Goal: Check status

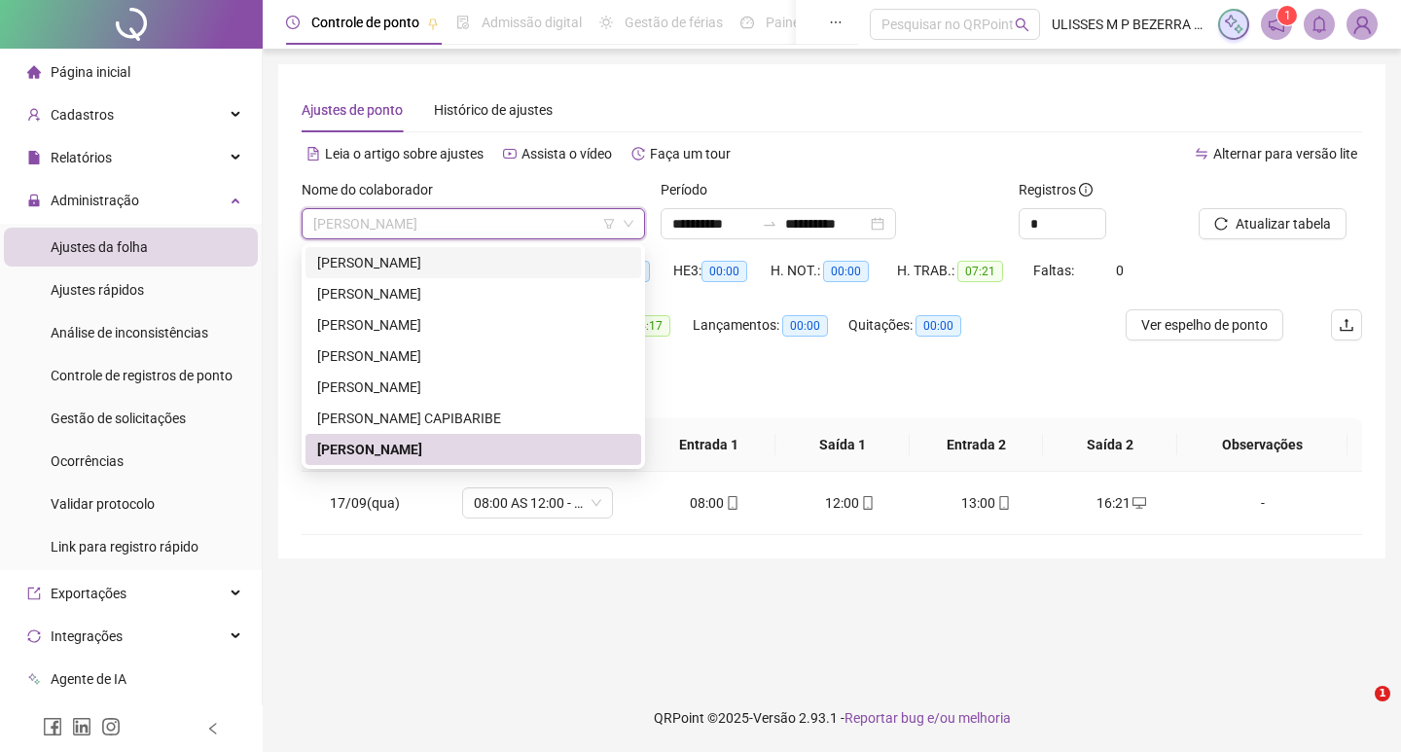
click at [488, 271] on div "[PERSON_NAME]" at bounding box center [473, 262] width 312 height 21
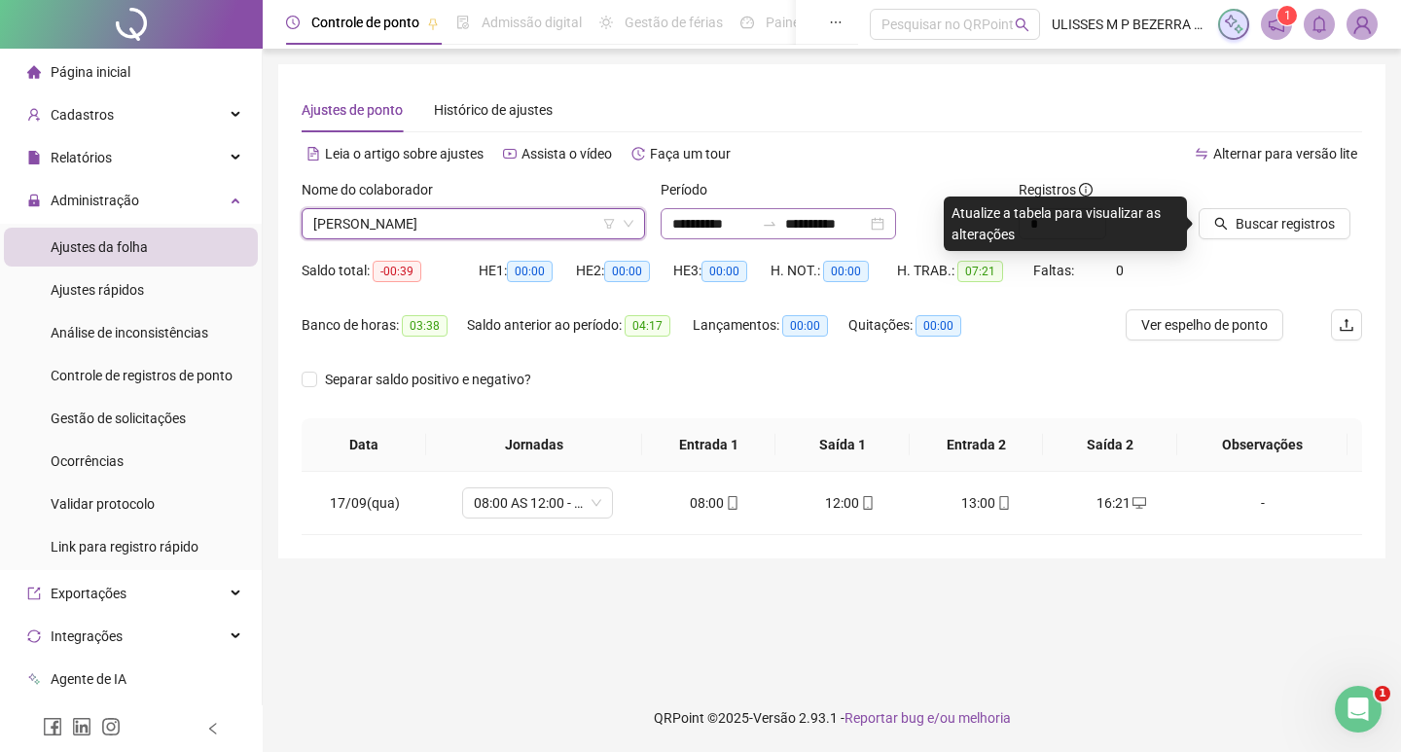
click at [730, 212] on div "**********" at bounding box center [779, 223] width 236 height 31
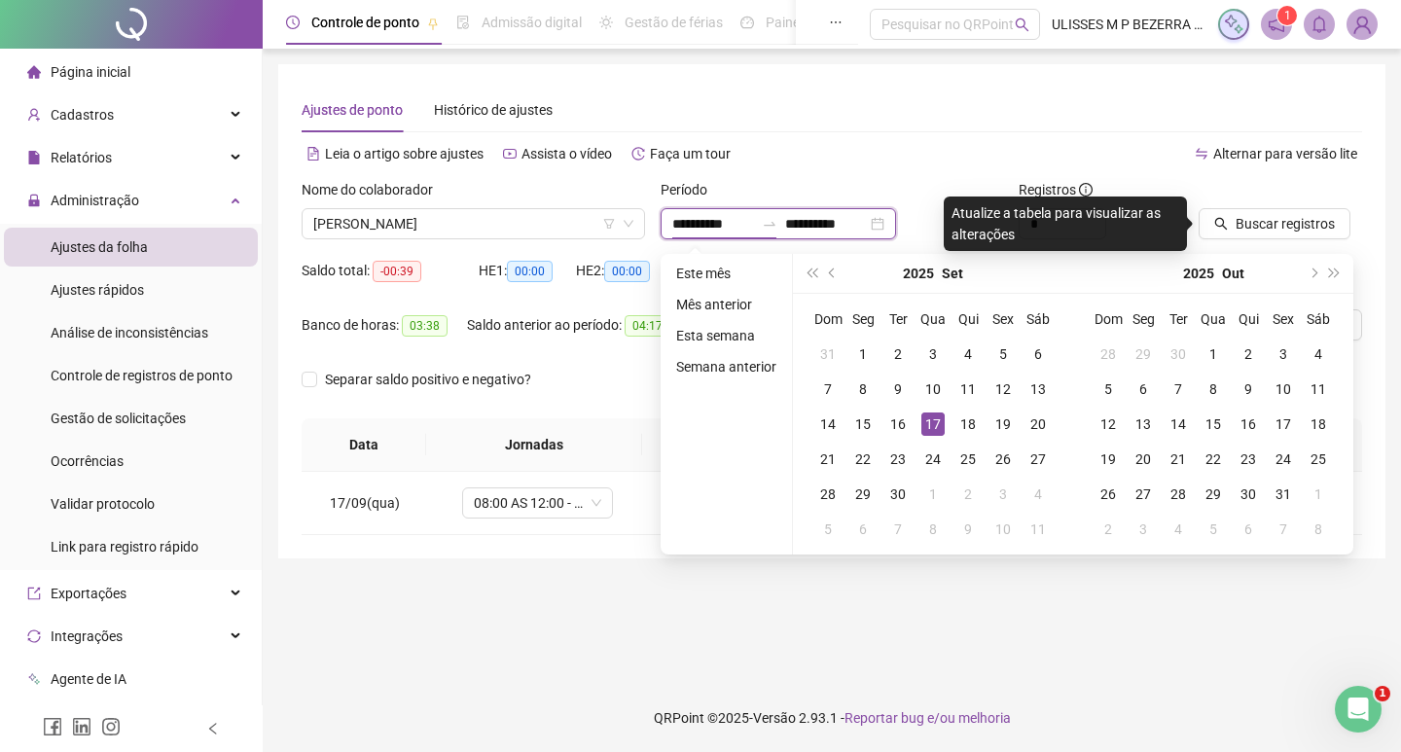
type input "**********"
click at [925, 418] on div "17" at bounding box center [933, 424] width 23 height 23
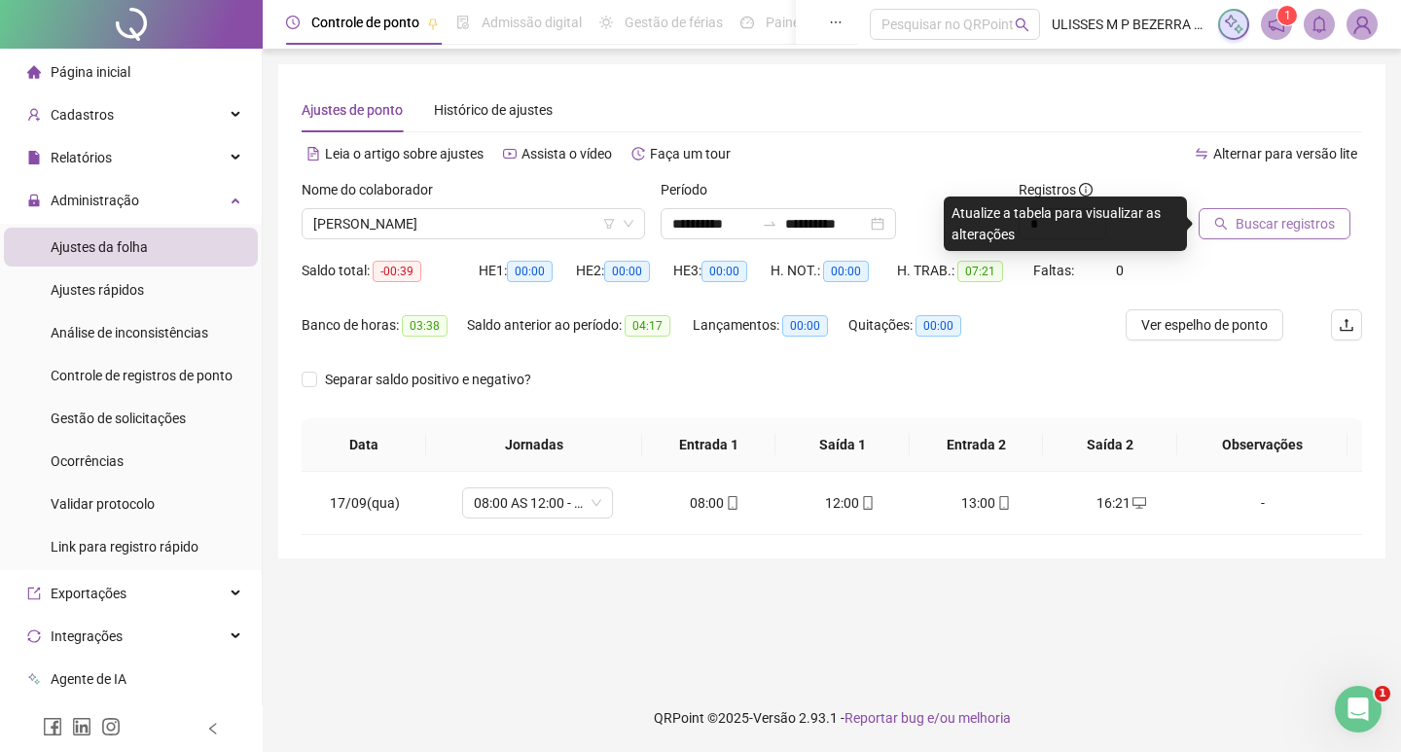
click at [1239, 224] on span "Buscar registros" at bounding box center [1285, 223] width 99 height 21
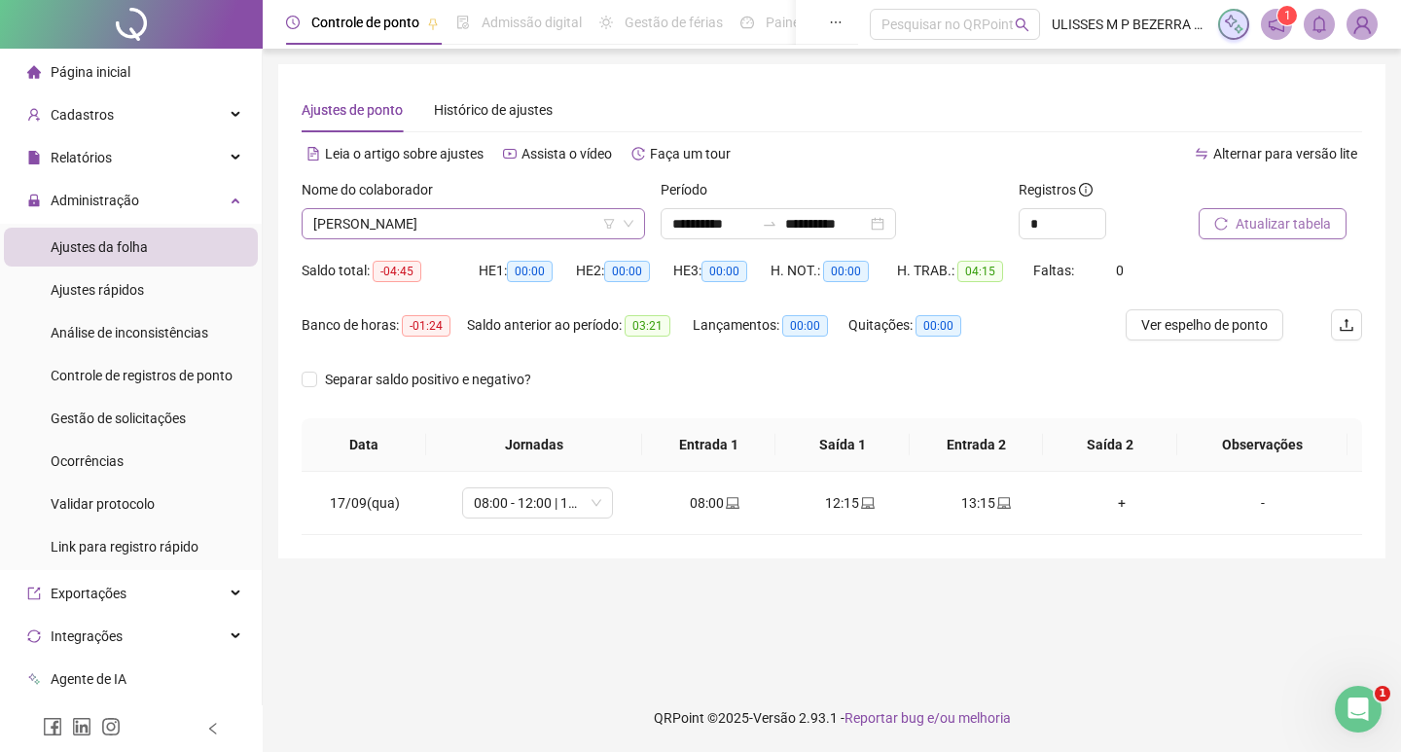
click at [492, 224] on span "[PERSON_NAME]" at bounding box center [473, 223] width 320 height 29
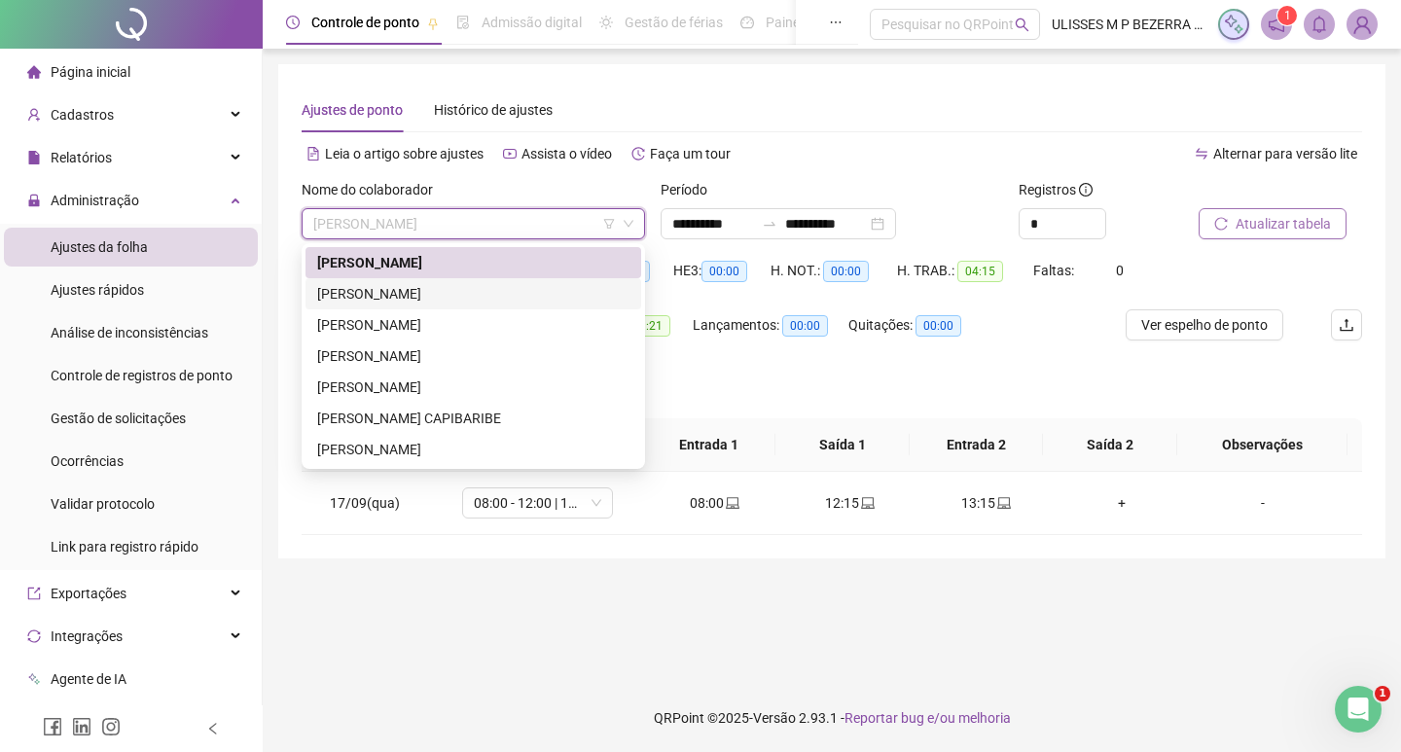
click at [497, 291] on div "[PERSON_NAME]" at bounding box center [473, 293] width 312 height 21
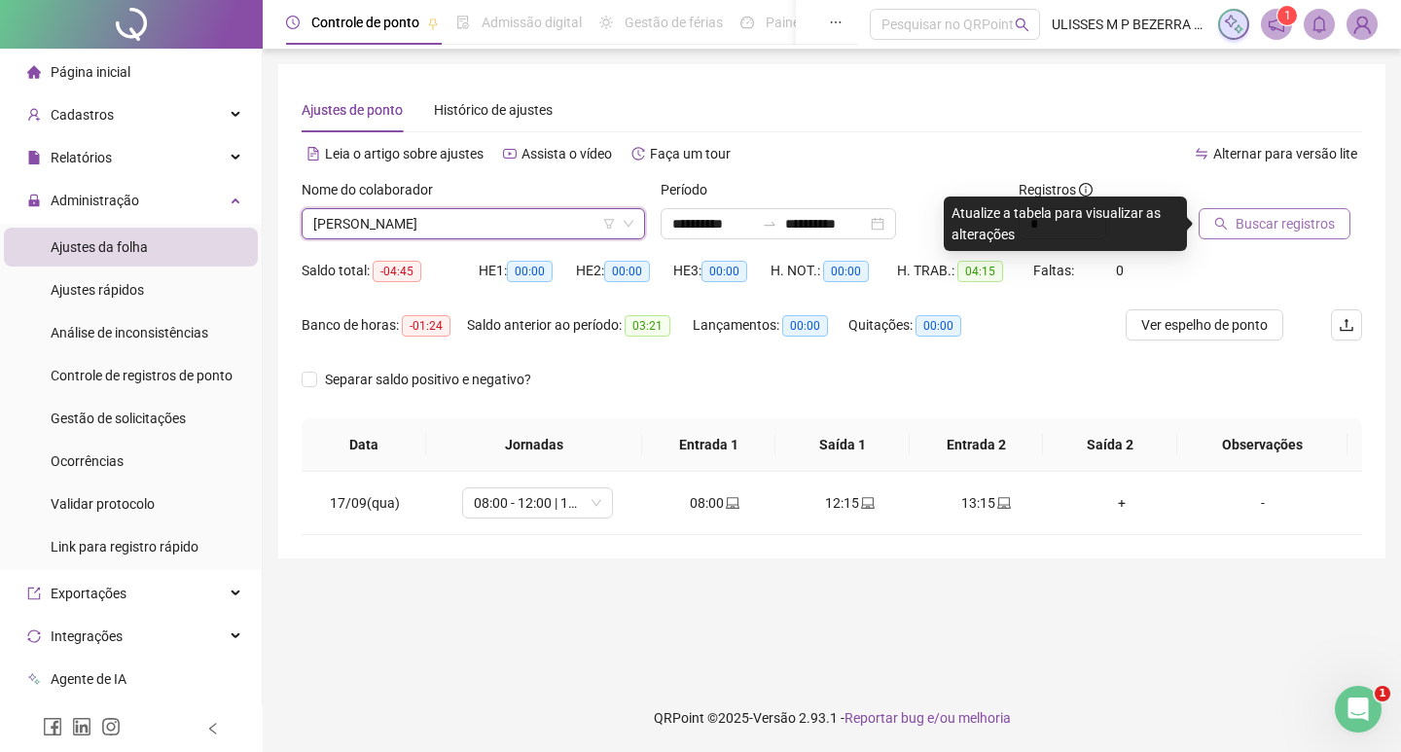
click at [1260, 237] on button "Buscar registros" at bounding box center [1275, 223] width 152 height 31
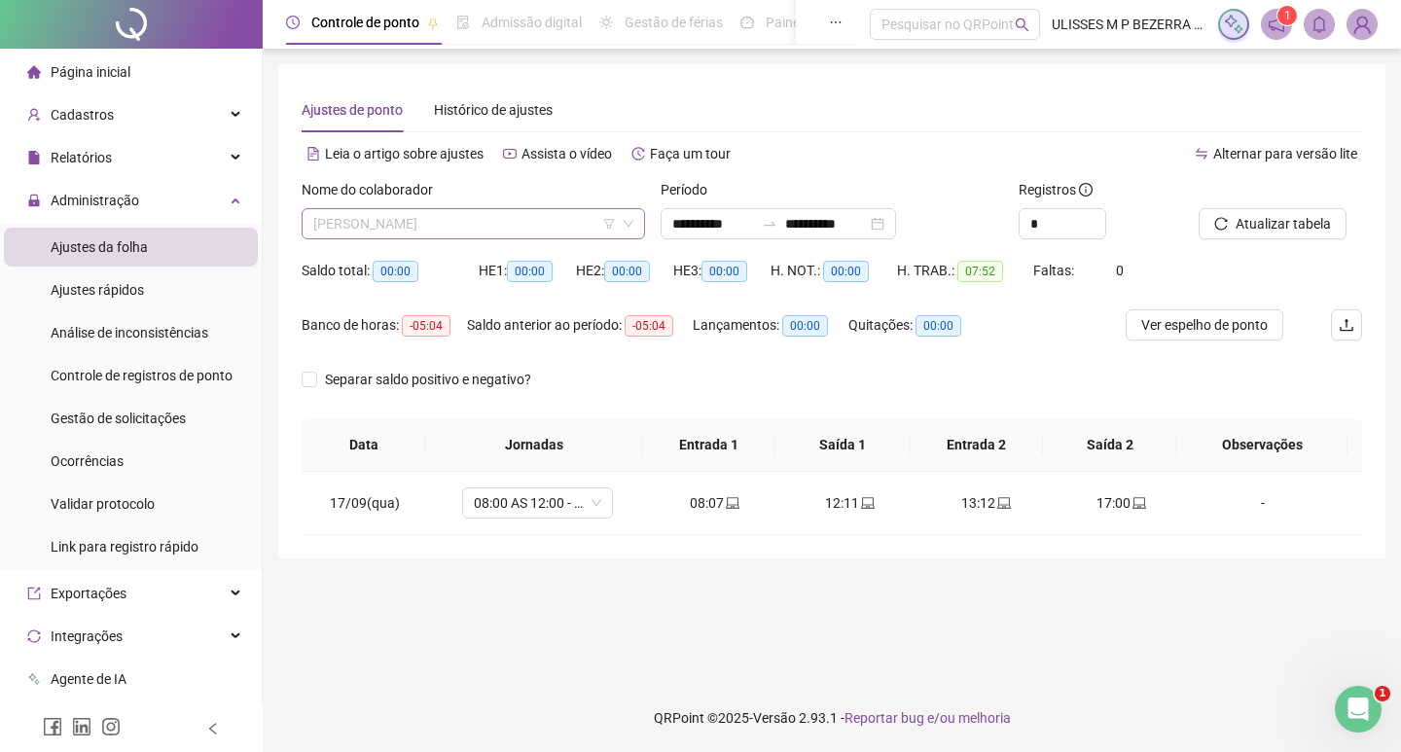
click at [528, 220] on span "[PERSON_NAME]" at bounding box center [473, 223] width 320 height 29
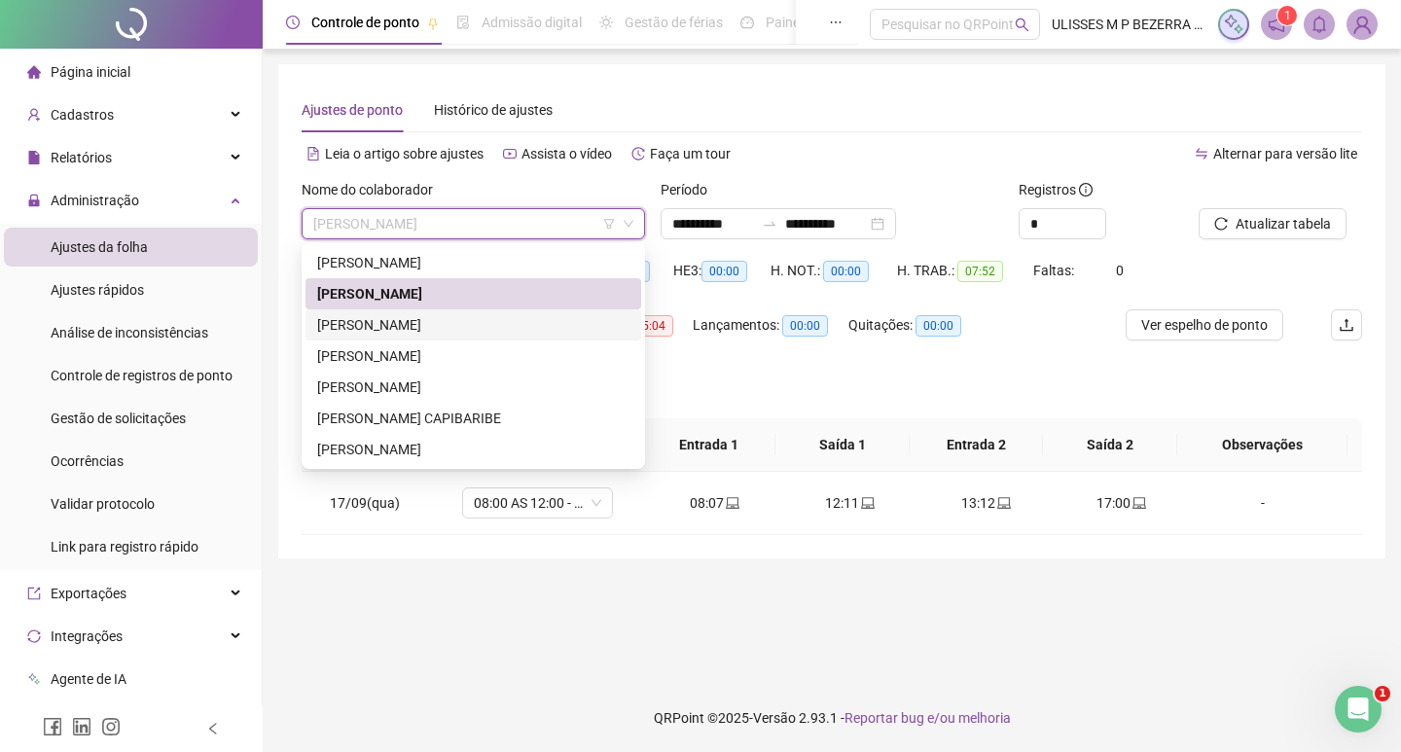
click at [486, 334] on div "[PERSON_NAME]" at bounding box center [473, 324] width 312 height 21
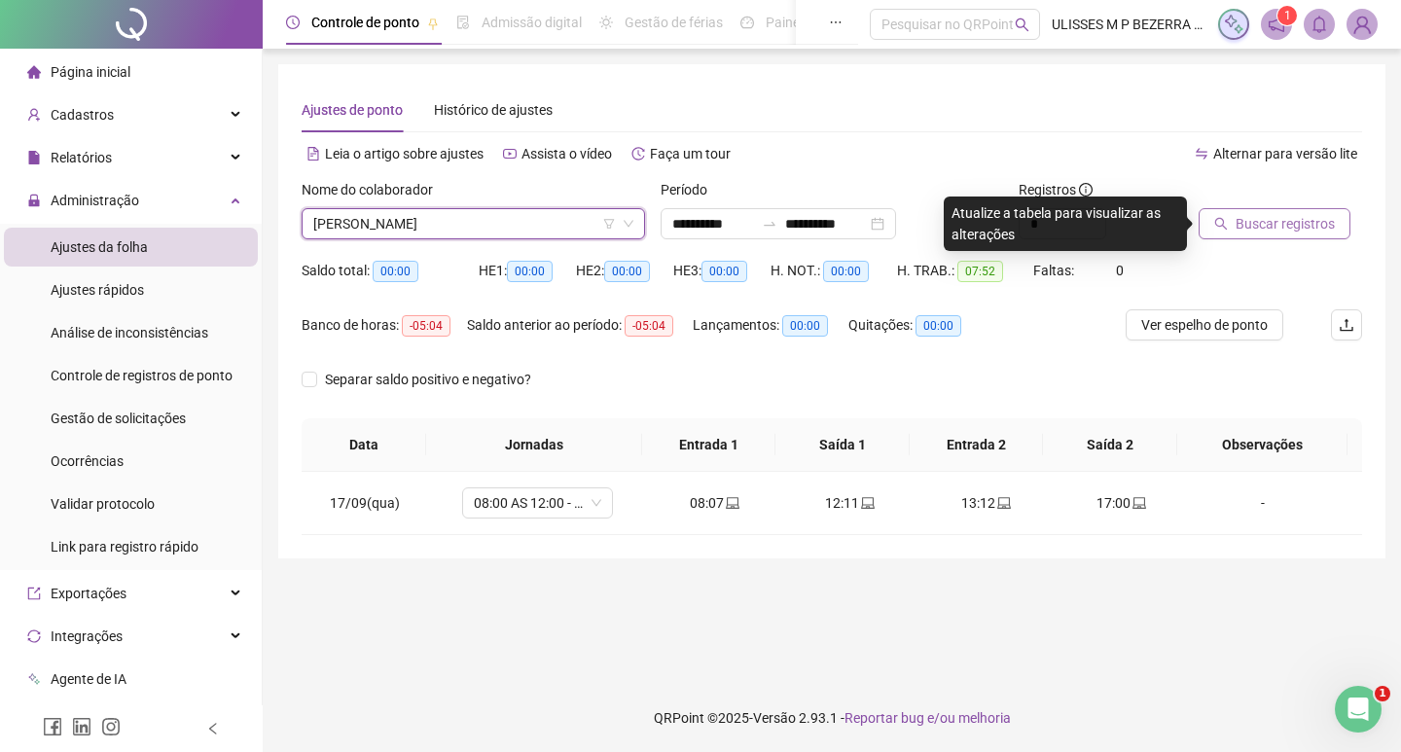
click at [1283, 230] on span "Buscar registros" at bounding box center [1285, 223] width 99 height 21
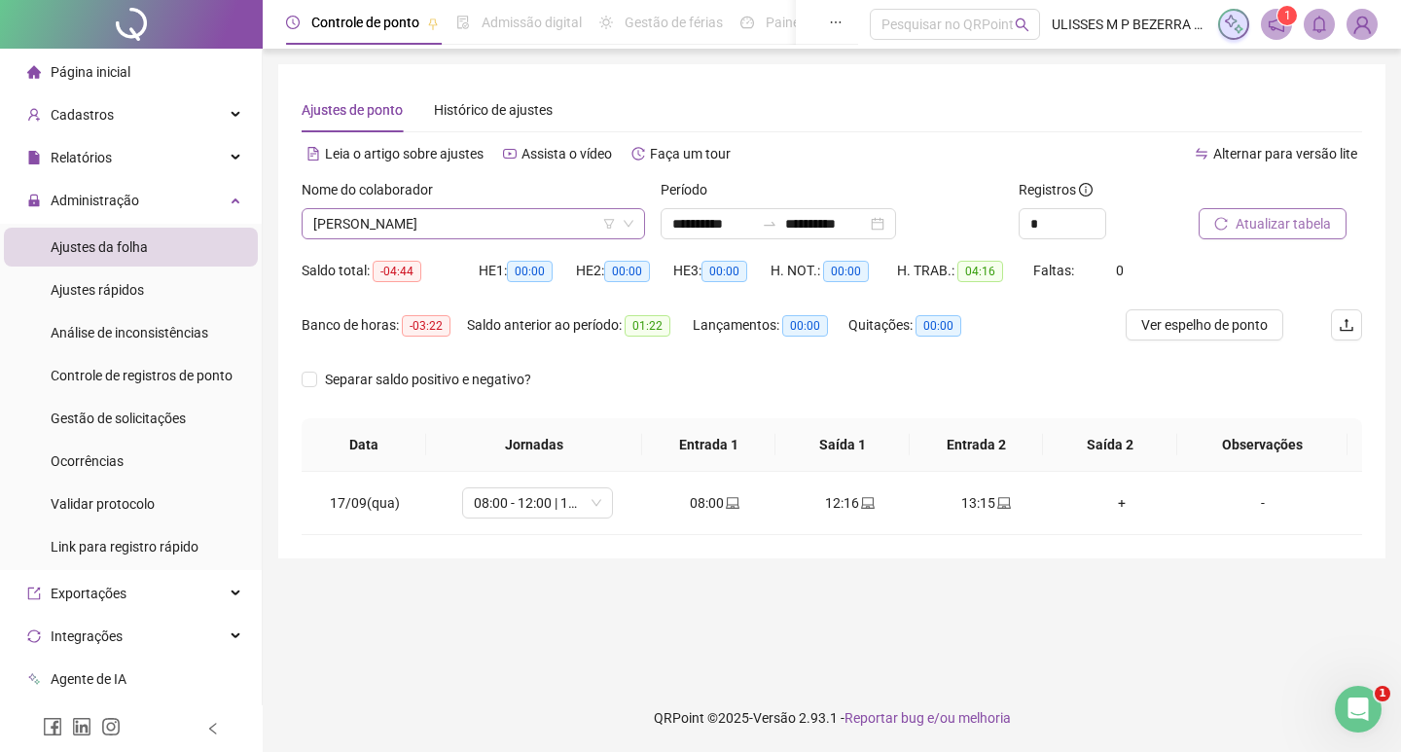
click at [483, 221] on span "[PERSON_NAME]" at bounding box center [473, 223] width 320 height 29
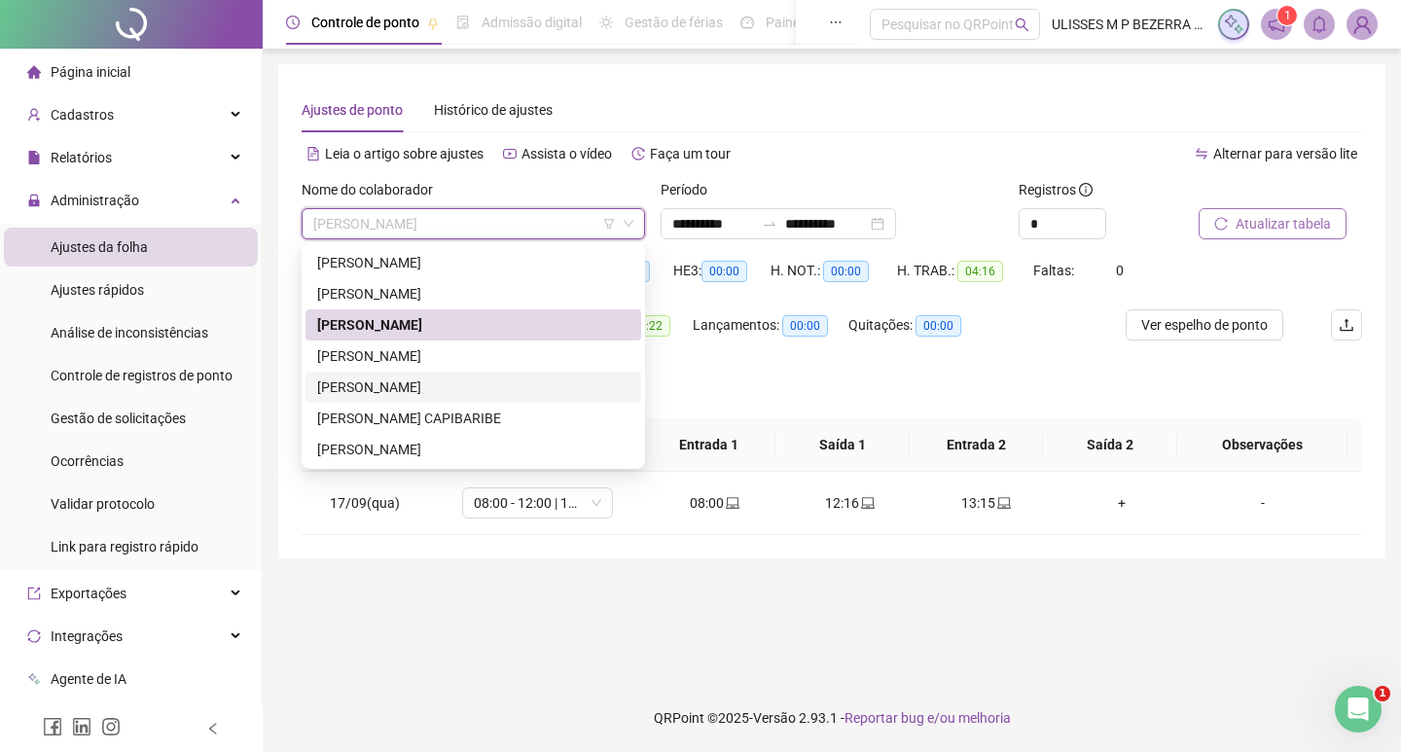
click at [490, 379] on div "[PERSON_NAME]" at bounding box center [473, 387] width 312 height 21
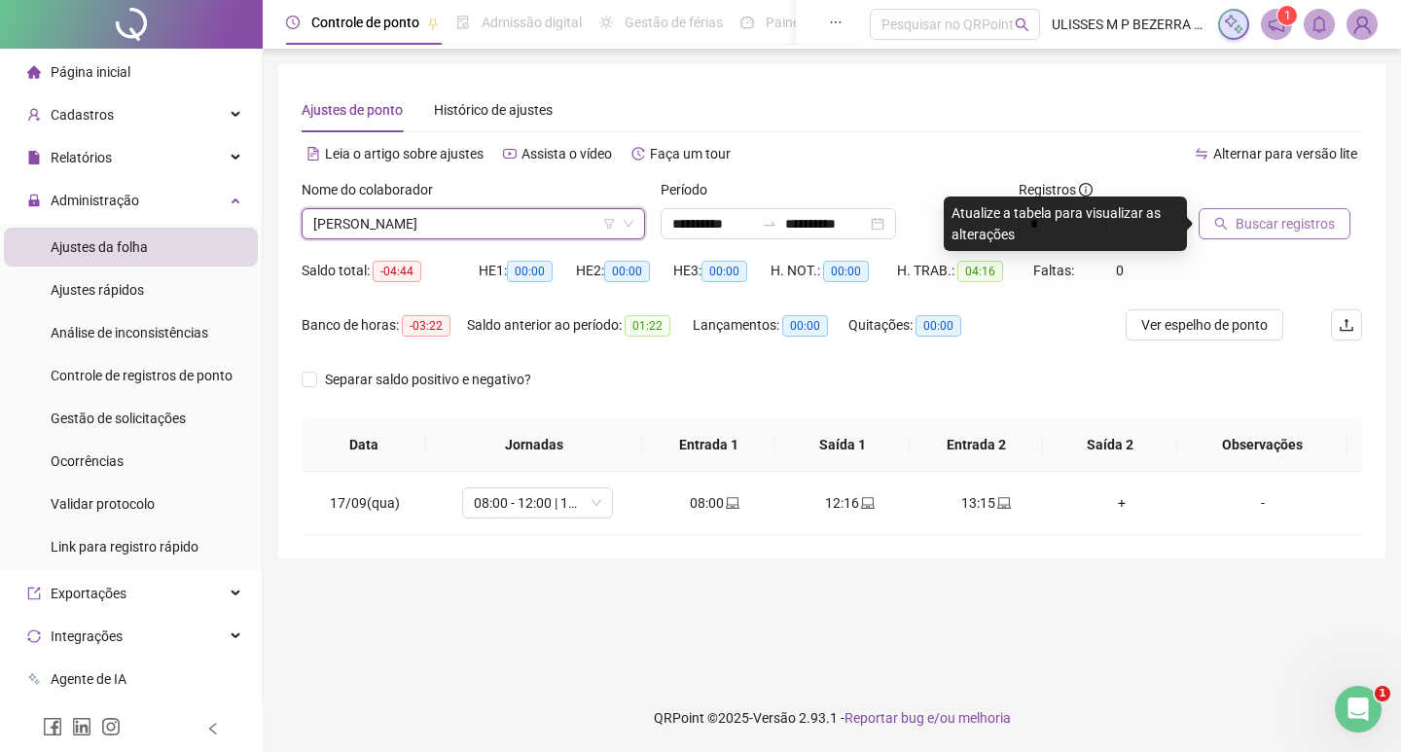
click at [1282, 225] on span "Buscar registros" at bounding box center [1285, 223] width 99 height 21
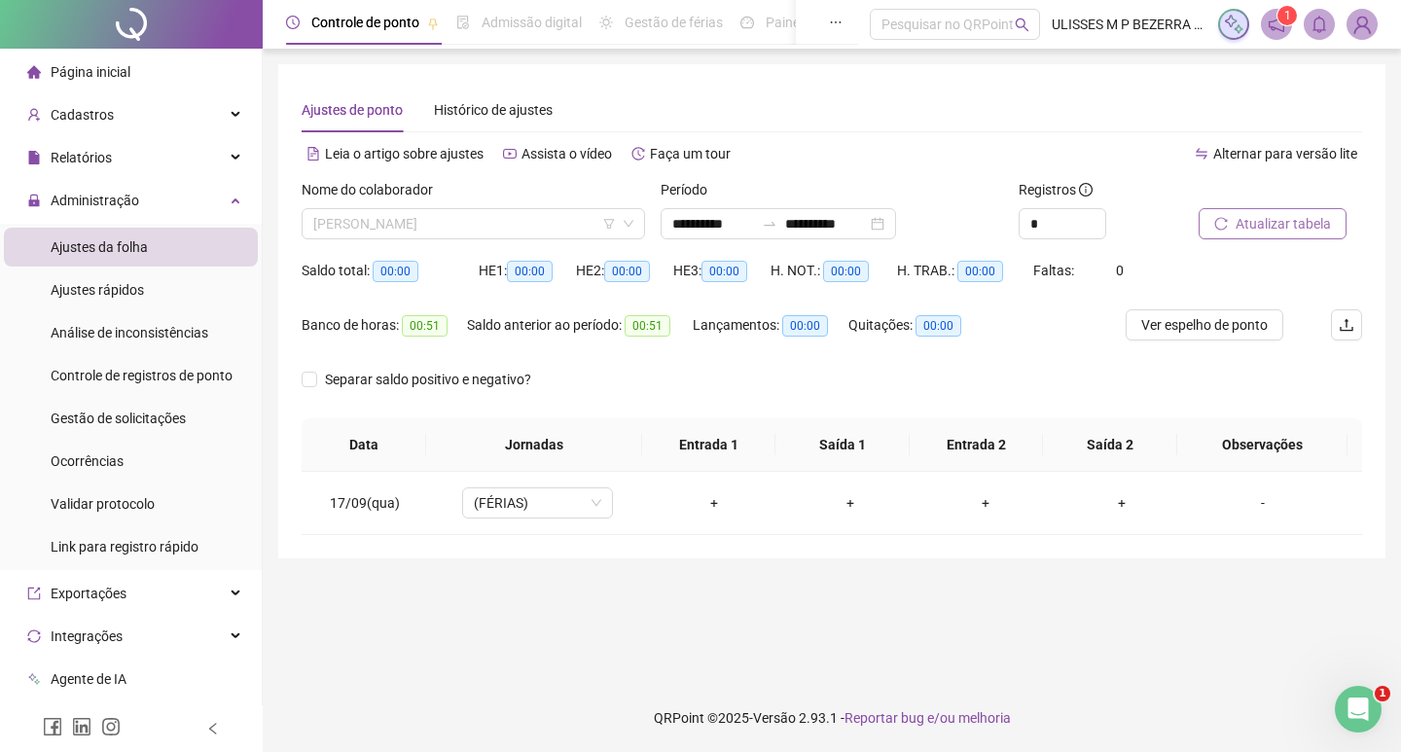
click at [466, 213] on span "[PERSON_NAME]" at bounding box center [473, 223] width 320 height 29
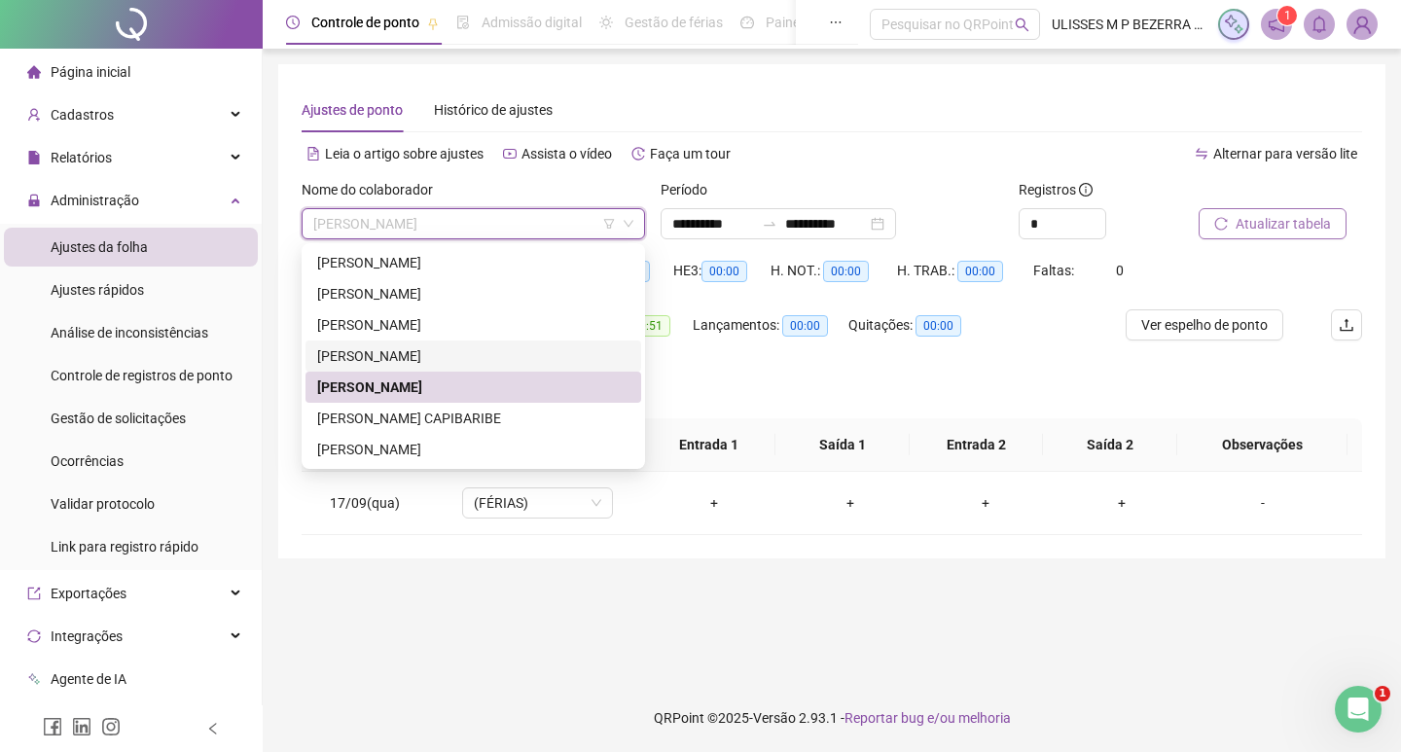
click at [479, 345] on div "[PERSON_NAME]" at bounding box center [473, 355] width 312 height 21
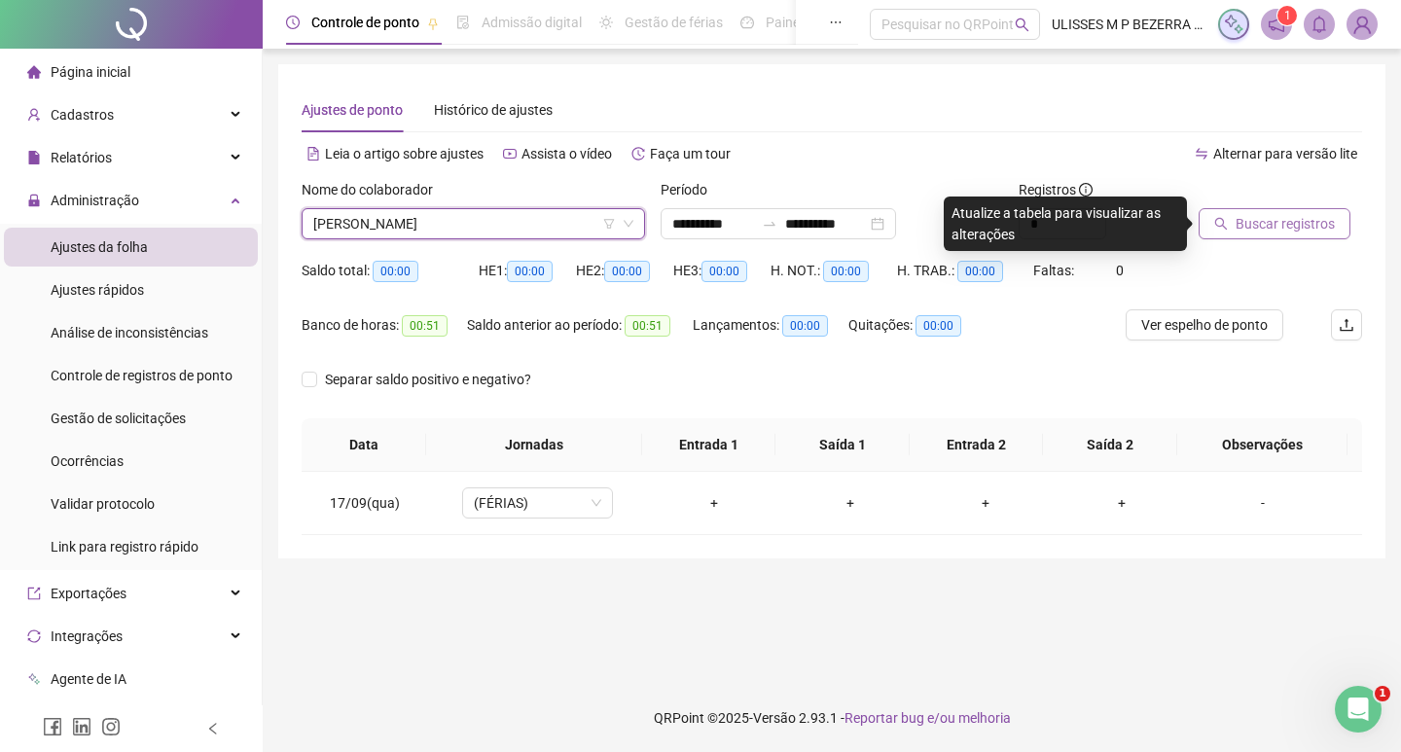
click at [1261, 233] on span "Buscar registros" at bounding box center [1285, 223] width 99 height 21
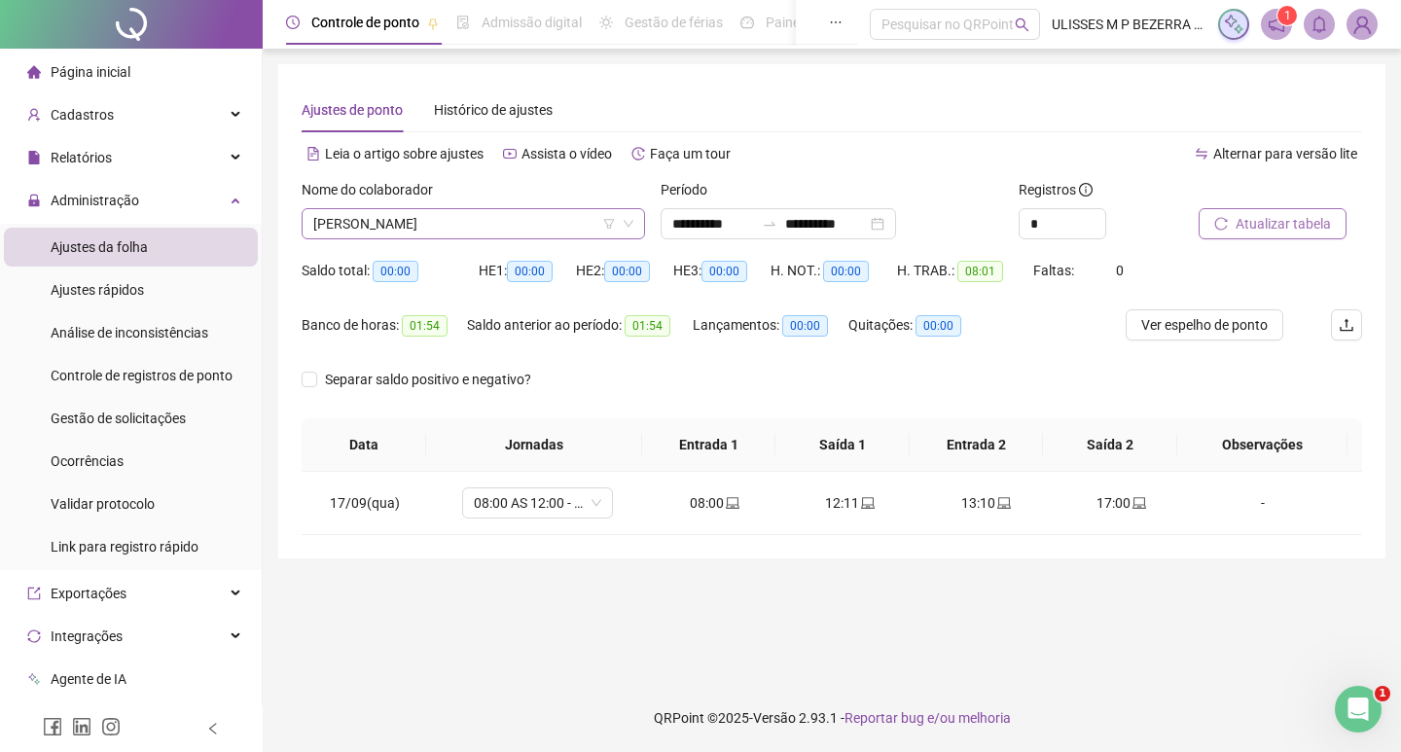
click at [484, 228] on span "[PERSON_NAME]" at bounding box center [473, 223] width 320 height 29
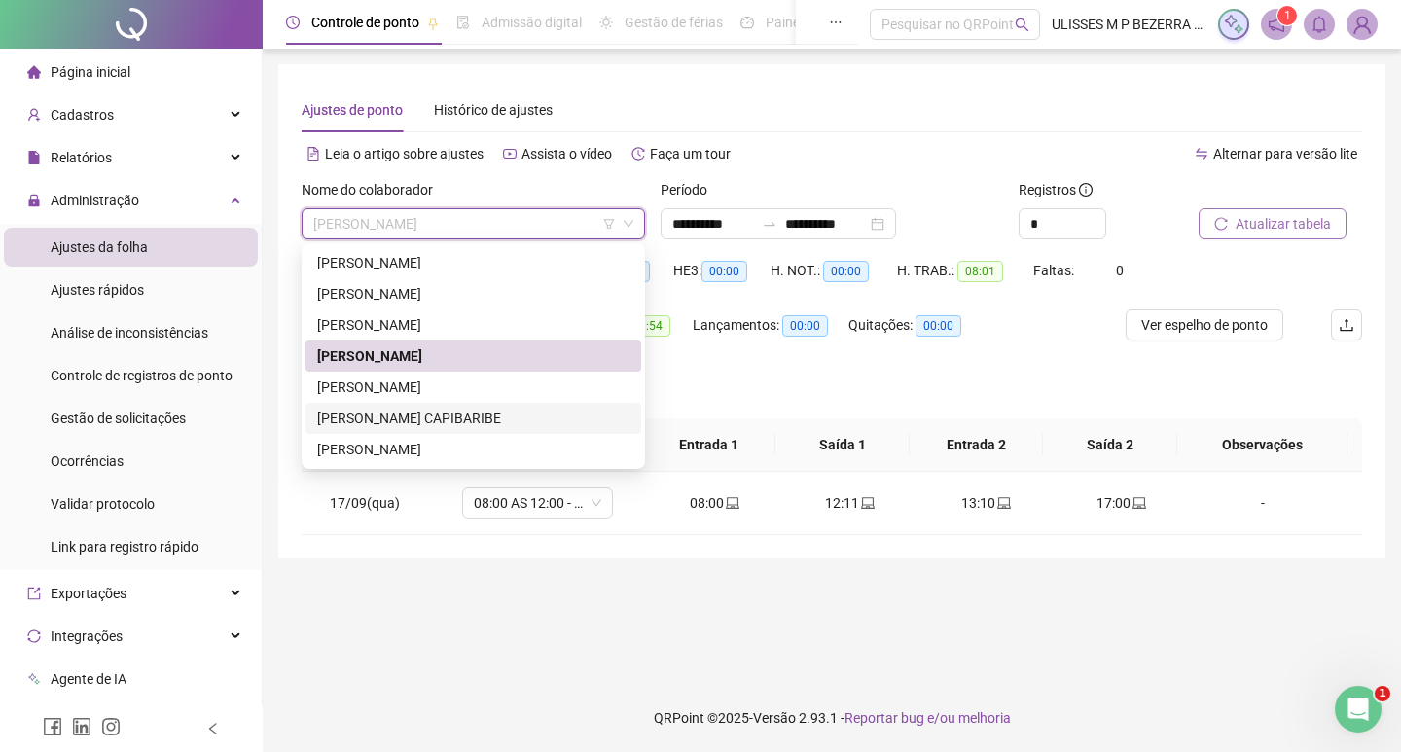
click at [465, 419] on div "[PERSON_NAME] CAPIBARIBE" at bounding box center [473, 418] width 312 height 21
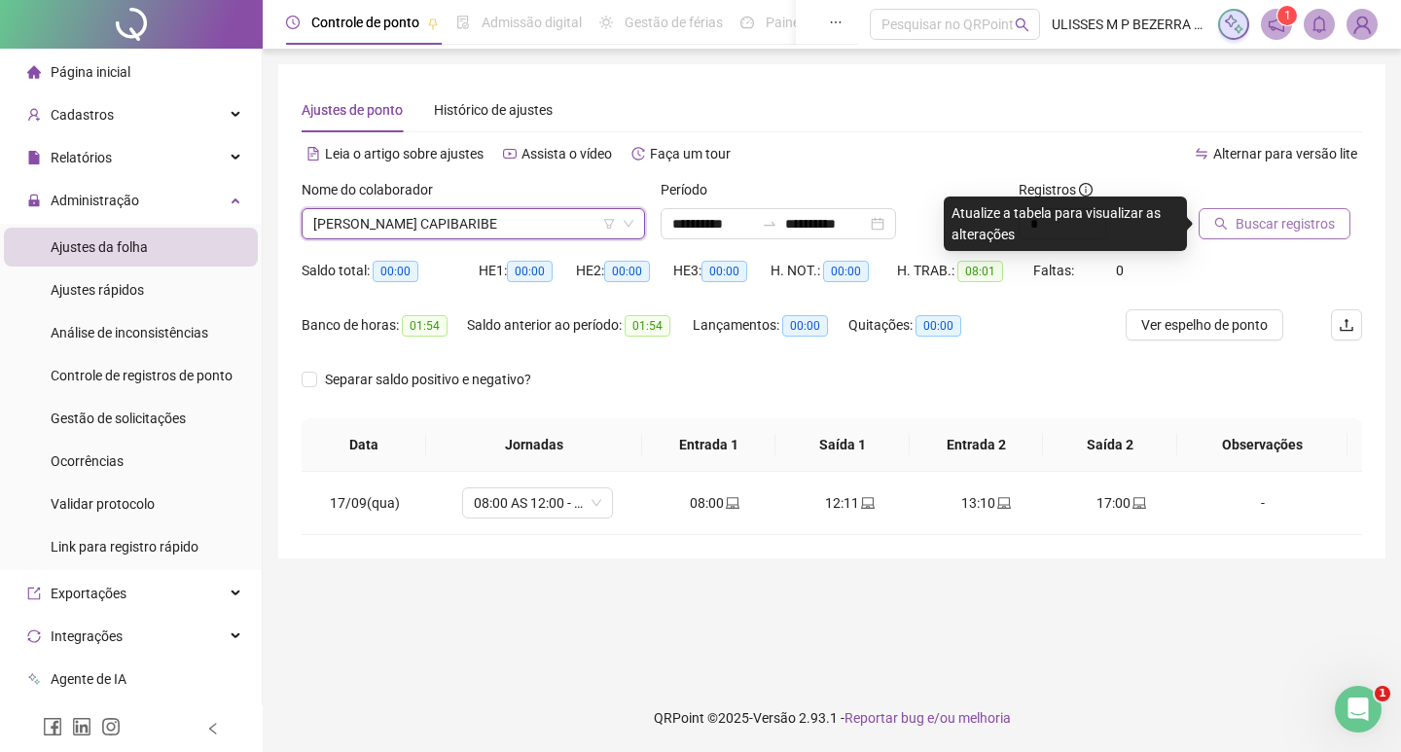
click at [1250, 232] on span "Buscar registros" at bounding box center [1285, 223] width 99 height 21
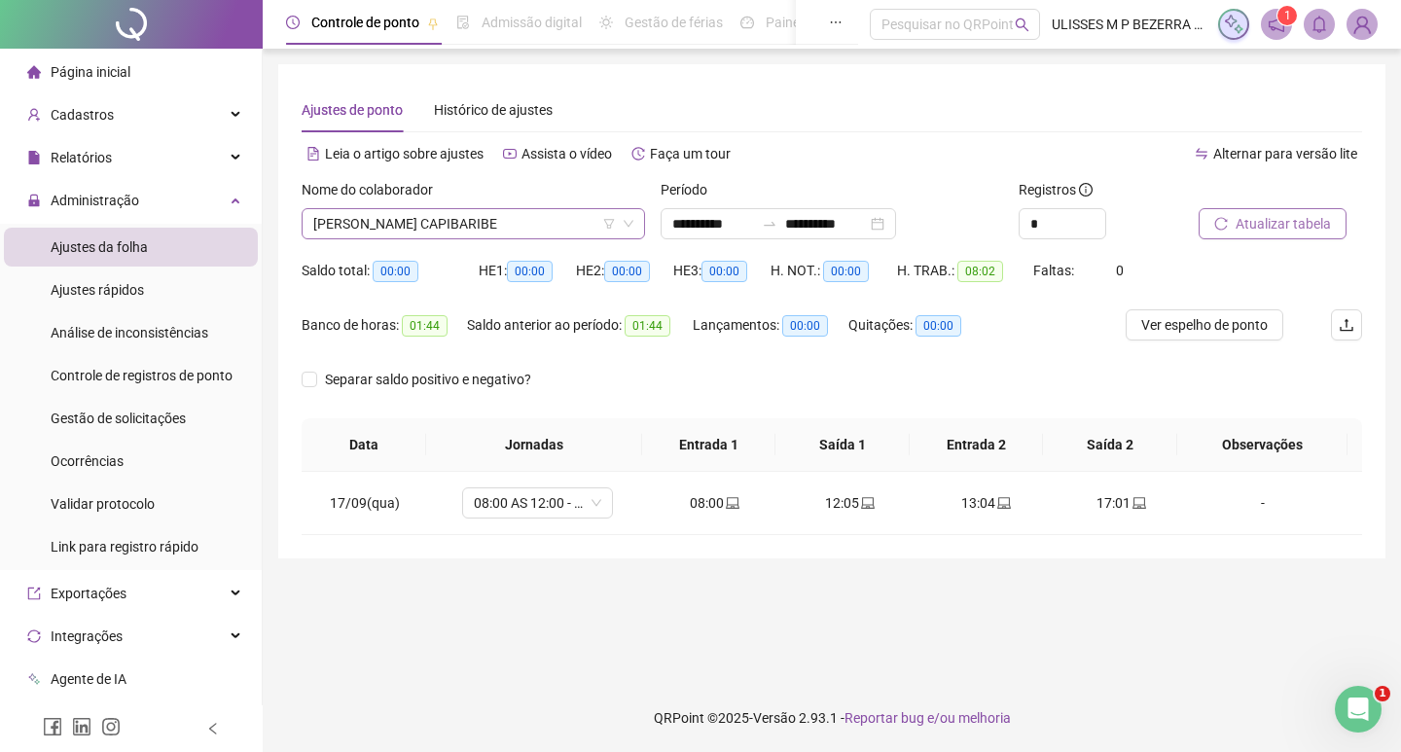
click at [434, 232] on span "[PERSON_NAME] CAPIBARIBE" at bounding box center [473, 223] width 320 height 29
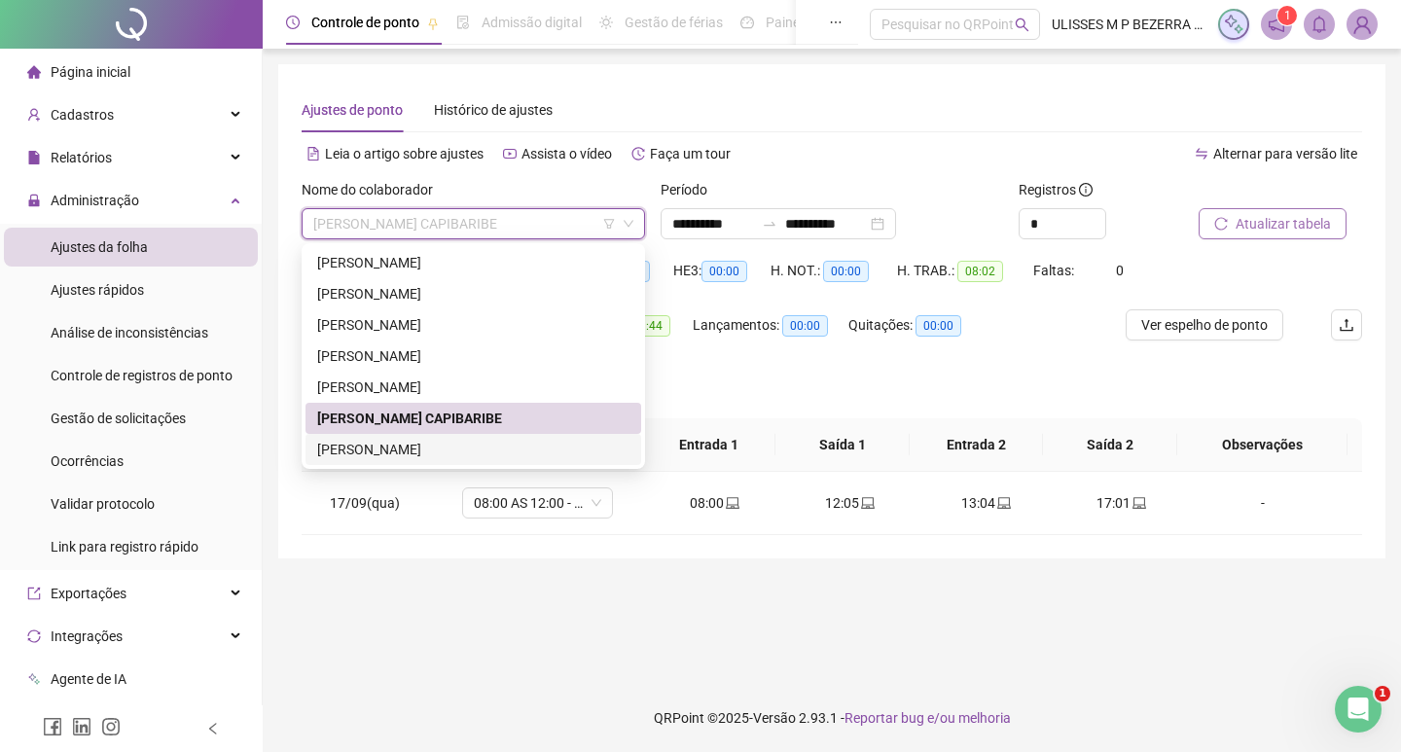
click at [479, 437] on div "[PERSON_NAME]" at bounding box center [474, 449] width 336 height 31
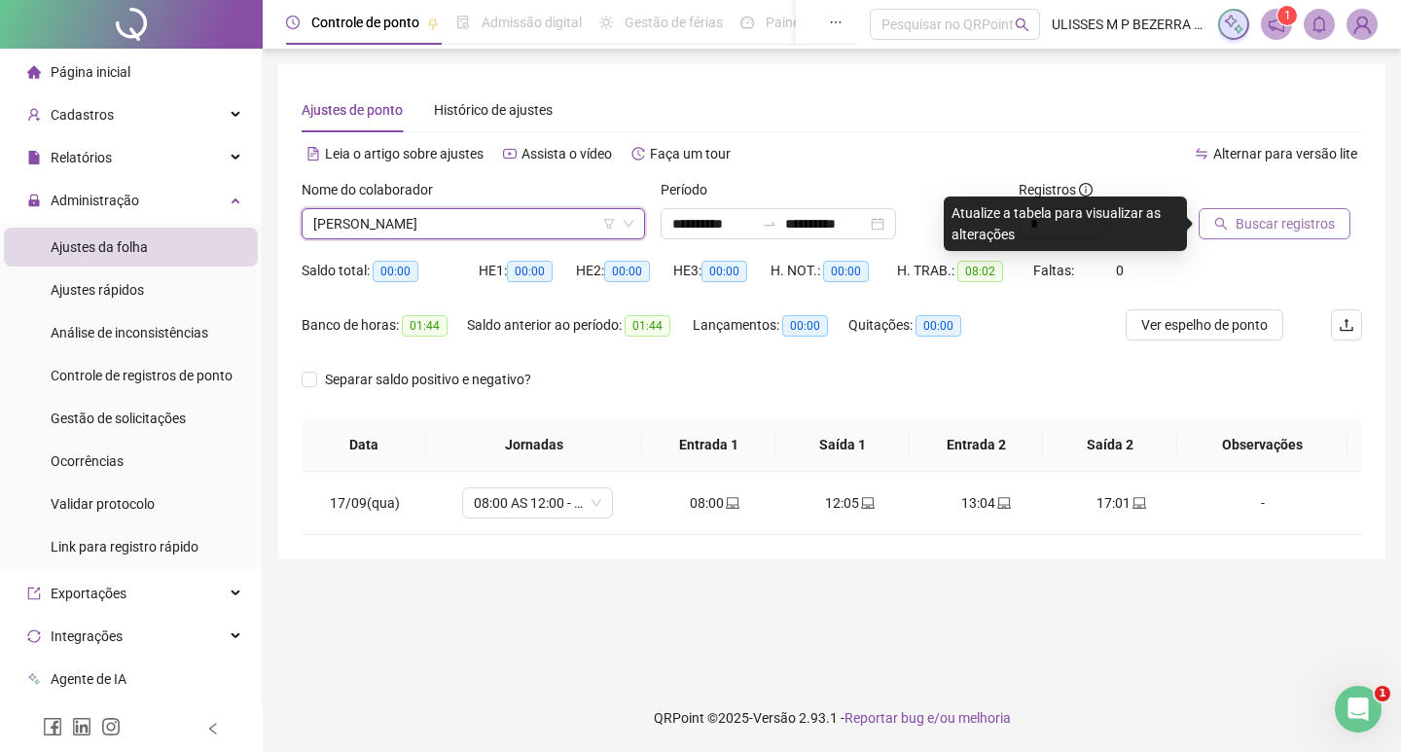
click at [1270, 224] on span "Buscar registros" at bounding box center [1285, 223] width 99 height 21
